Goal: Task Accomplishment & Management: Manage account settings

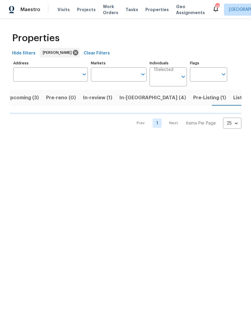
scroll to position [0, 7]
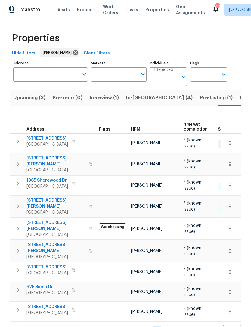
scroll to position [0, 7]
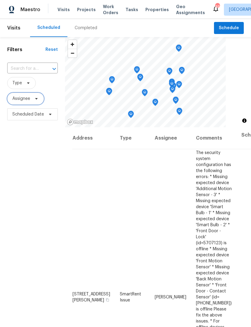
click at [21, 101] on span "Assignee" at bounding box center [21, 99] width 18 height 6
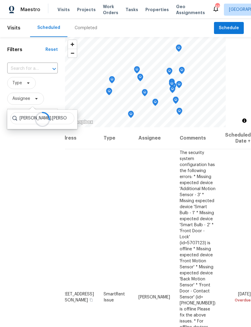
scroll to position [0, 55]
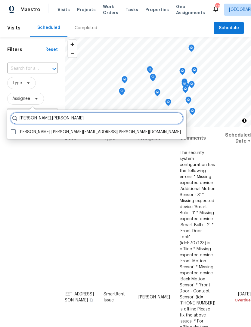
type input "Andrew.kempka"
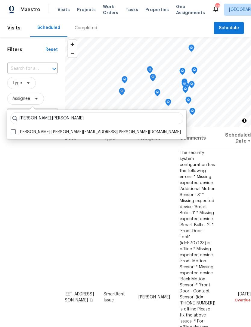
click at [15, 133] on span at bounding box center [13, 131] width 5 height 5
click at [15, 133] on input "Andrew Kempka andrew.kempka@opendoor.com" at bounding box center [13, 131] width 4 height 4
checkbox input "true"
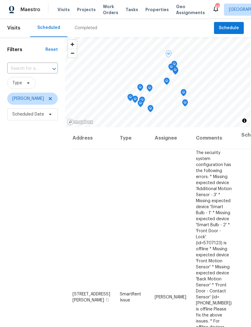
click at [0, 0] on icon at bounding box center [0, 0] width 0 height 0
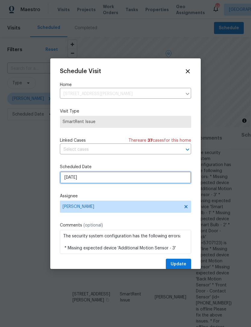
click at [173, 177] on input "10/5/2025" at bounding box center [125, 177] width 131 height 12
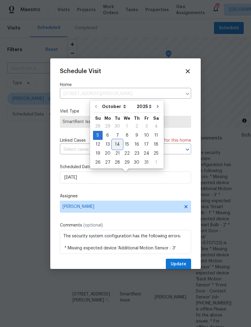
click at [118, 143] on div "14" at bounding box center [117, 144] width 10 height 8
type input "10/14/2025"
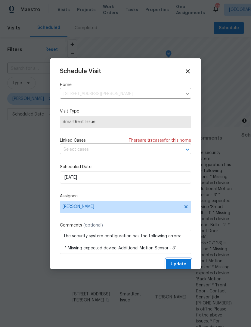
click at [184, 265] on span "Update" at bounding box center [179, 264] width 16 height 8
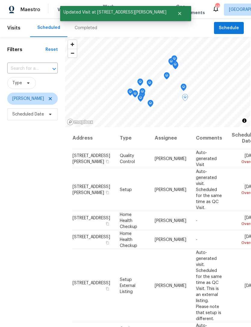
click at [0, 0] on icon at bounding box center [0, 0] width 0 height 0
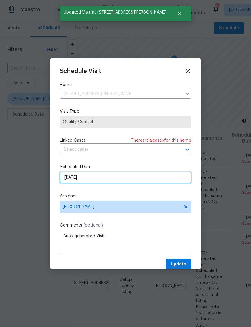
click at [167, 180] on input "10/6/2025" at bounding box center [125, 177] width 131 height 12
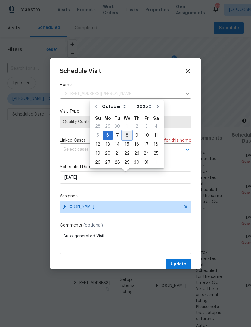
click at [126, 136] on div "8" at bounding box center [127, 135] width 10 height 8
type input "10/8/2025"
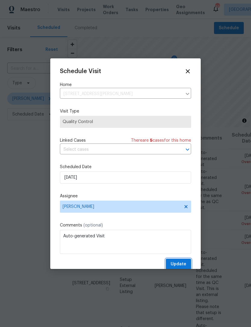
click at [186, 266] on button "Update" at bounding box center [178, 264] width 25 height 11
click at [186, 265] on div "Update" at bounding box center [125, 264] width 131 height 11
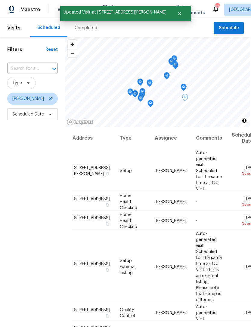
click at [0, 0] on icon at bounding box center [0, 0] width 0 height 0
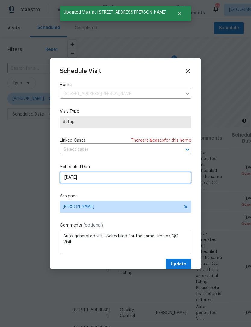
click at [159, 181] on input "10/6/2025" at bounding box center [125, 177] width 131 height 12
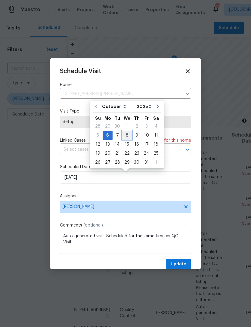
click at [128, 136] on div "8" at bounding box center [127, 135] width 10 height 8
type input "10/8/2025"
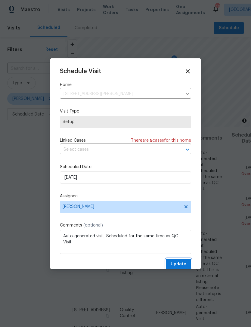
click at [186, 263] on span "Update" at bounding box center [179, 264] width 16 height 8
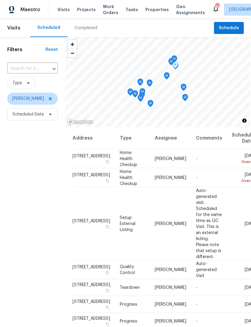
click at [0, 0] on icon at bounding box center [0, 0] width 0 height 0
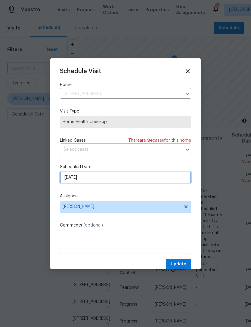
click at [167, 181] on input "10/6/2025" at bounding box center [125, 177] width 131 height 12
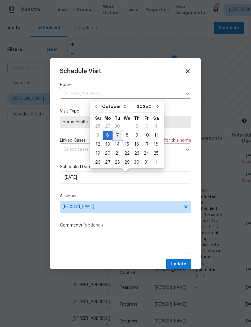
click at [121, 139] on div "5 6 7 8 9 10 11" at bounding box center [127, 135] width 68 height 9
click at [115, 137] on div "7" at bounding box center [117, 135] width 10 height 8
type input "10/7/2025"
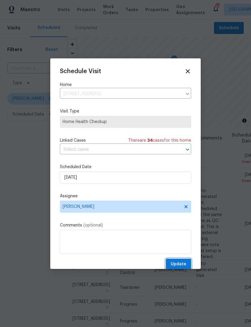
click at [180, 263] on span "Update" at bounding box center [179, 264] width 16 height 8
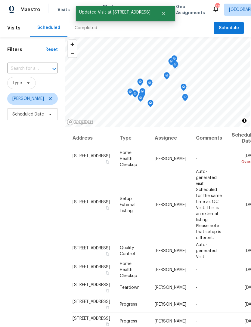
click at [0, 0] on icon at bounding box center [0, 0] width 0 height 0
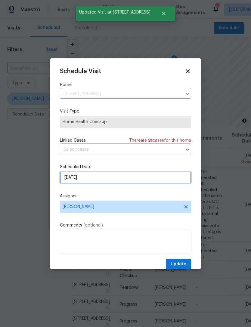
click at [164, 176] on input "10/6/2025" at bounding box center [125, 177] width 131 height 12
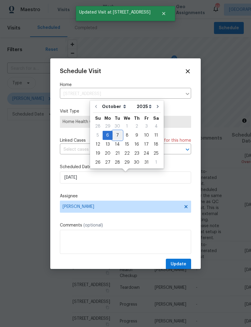
click at [118, 137] on div "7" at bounding box center [117, 135] width 10 height 8
type input "10/7/2025"
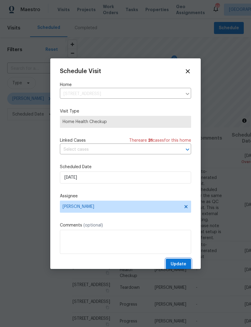
click at [187, 266] on button "Update" at bounding box center [178, 264] width 25 height 11
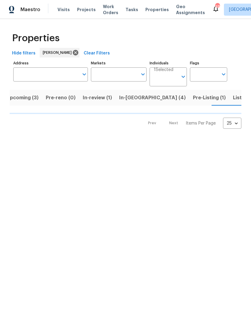
scroll to position [0, 7]
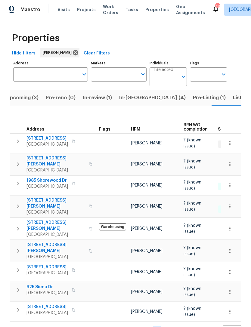
click at [233, 98] on span "Listed (8)" at bounding box center [244, 98] width 23 height 8
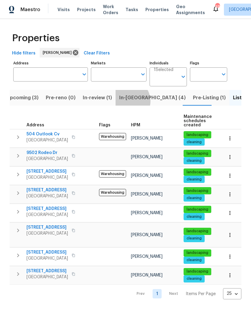
click at [125, 102] on span "In-[GEOGRAPHIC_DATA] (4)" at bounding box center [152, 98] width 66 height 8
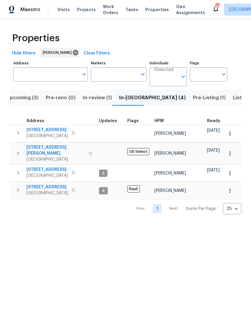
click at [22, 99] on span "Upcoming (3)" at bounding box center [22, 98] width 32 height 8
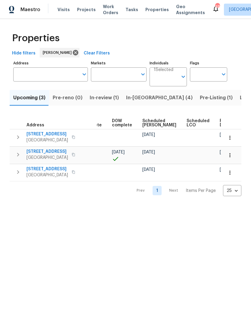
scroll to position [0, 151]
